Goal: Transaction & Acquisition: Purchase product/service

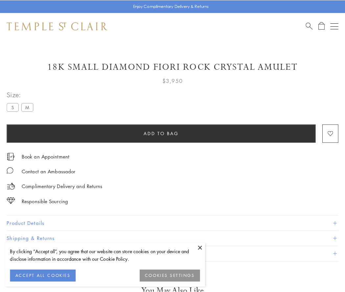
scroll to position [6, 0]
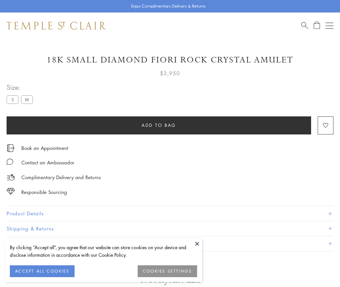
click at [159, 125] on span "Add to bag" at bounding box center [159, 125] width 34 height 7
